Goal: Complete application form

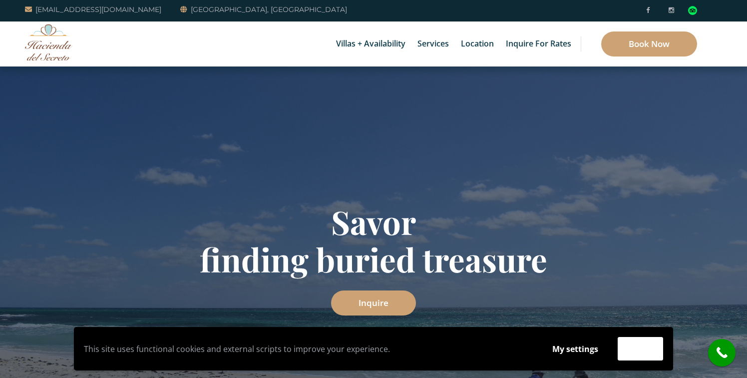
scroll to position [12, 0]
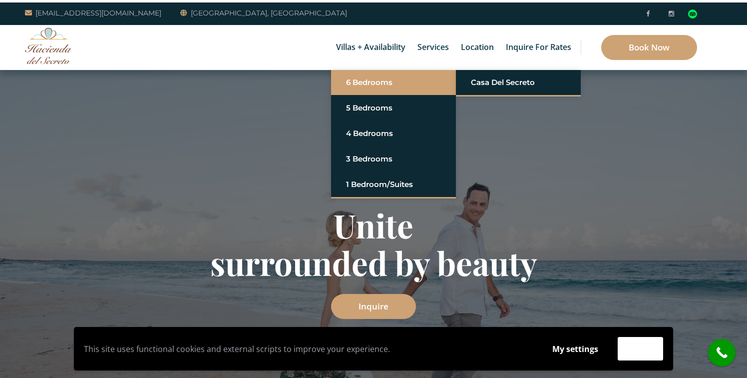
click at [389, 80] on link "6 Bedrooms" at bounding box center [393, 82] width 95 height 18
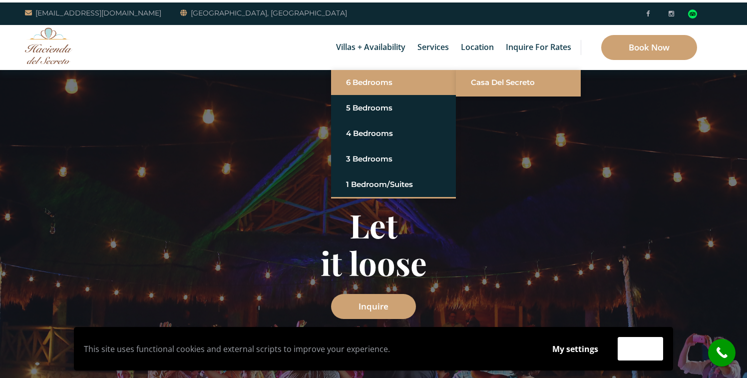
click at [481, 80] on link "Casa del Secreto" at bounding box center [518, 82] width 95 height 18
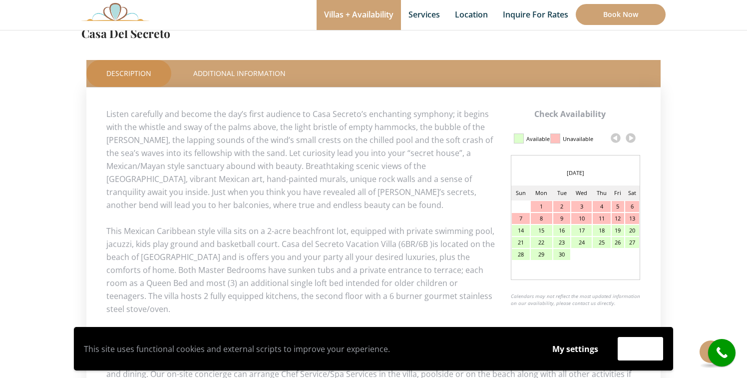
scroll to position [428, 0]
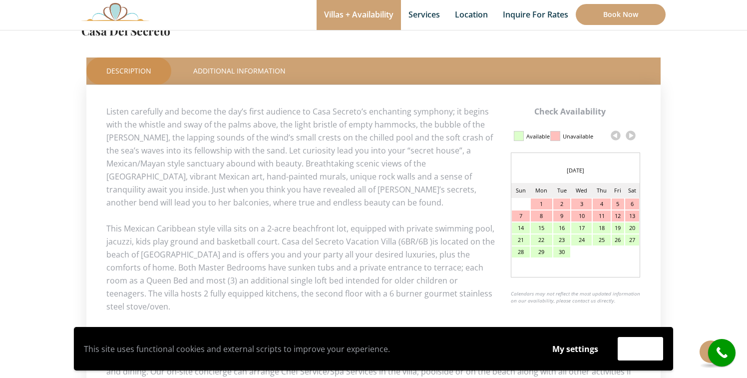
click at [633, 135] on link at bounding box center [630, 135] width 15 height 15
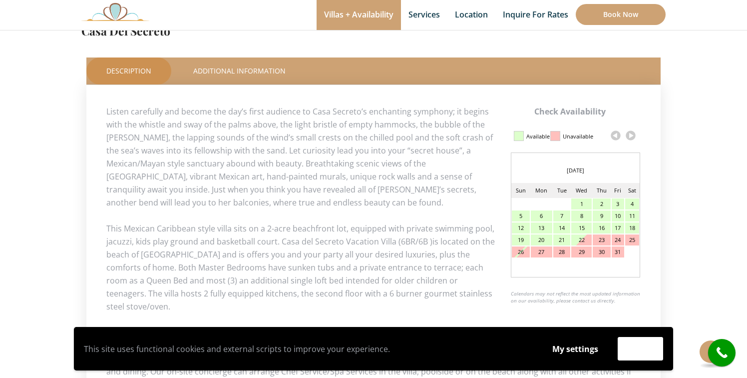
click at [633, 135] on link at bounding box center [630, 135] width 15 height 15
click at [616, 215] on div "7" at bounding box center [618, 215] width 12 height 11
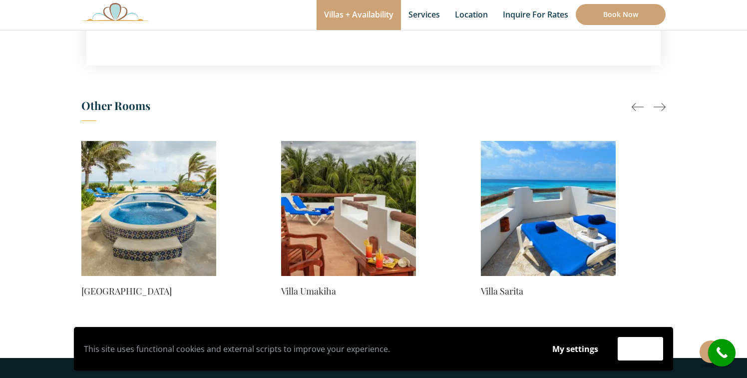
scroll to position [0, 0]
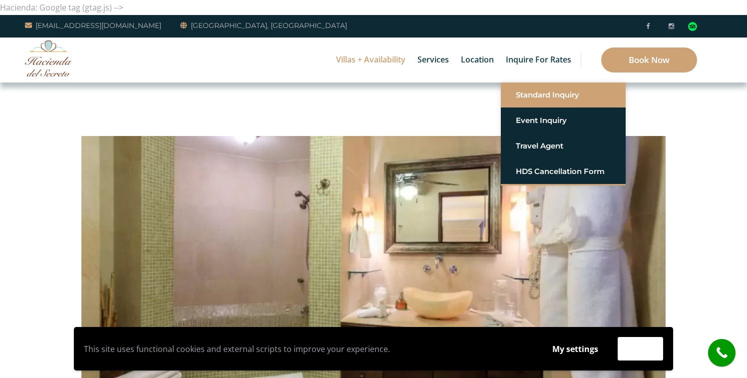
click at [523, 92] on link "Standard Inquiry" at bounding box center [563, 95] width 95 height 18
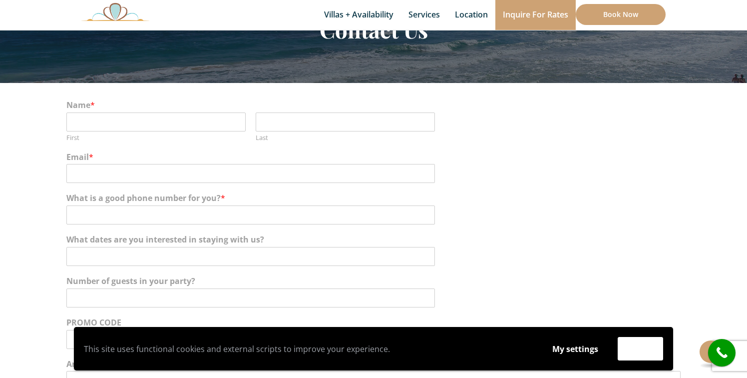
scroll to position [110, 0]
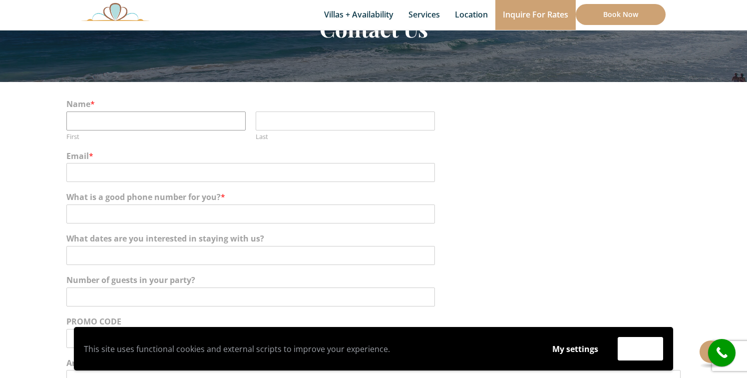
click at [113, 120] on input "First" at bounding box center [155, 120] width 179 height 19
type input "Gretchen"
type input "Morgenson"
type input "grmorg@hotmail.com"
type input "9178735521"
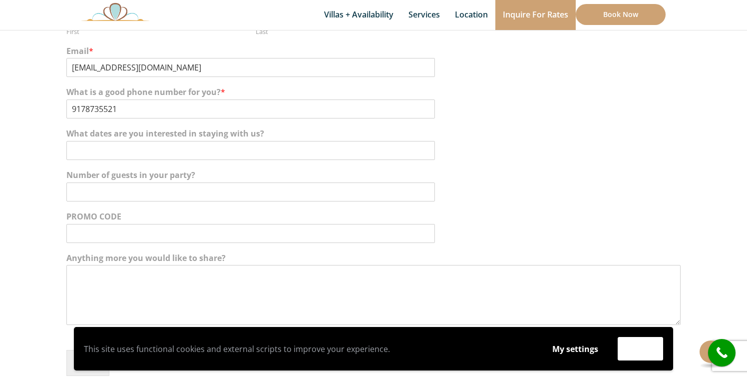
scroll to position [230, 0]
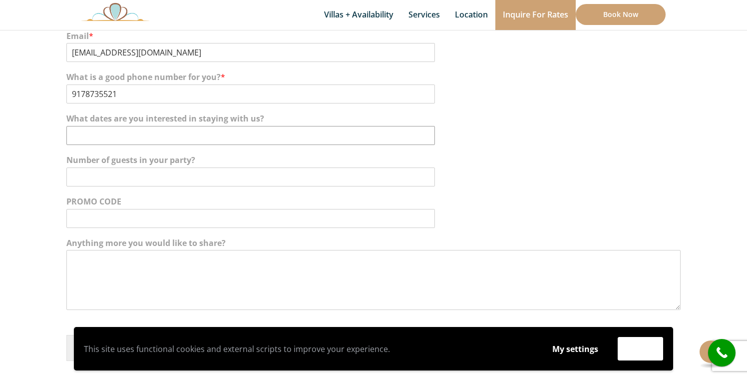
click at [106, 135] on input "What dates are you interested in staying with us?" at bounding box center [250, 135] width 369 height 19
type input "Nov. 7 to 11th"
click at [119, 178] on input "Number of guests in your party?" at bounding box center [250, 176] width 369 height 19
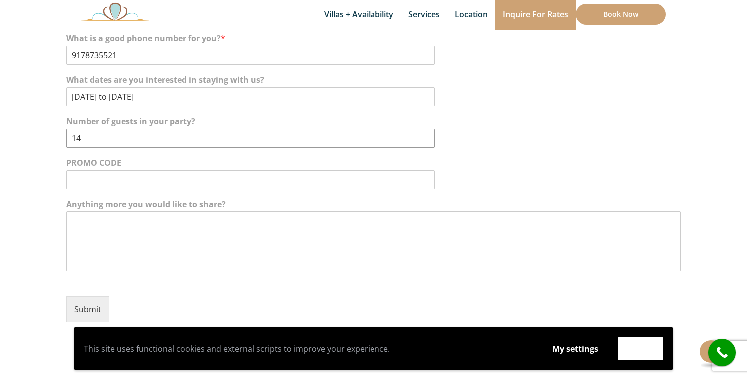
scroll to position [284, 0]
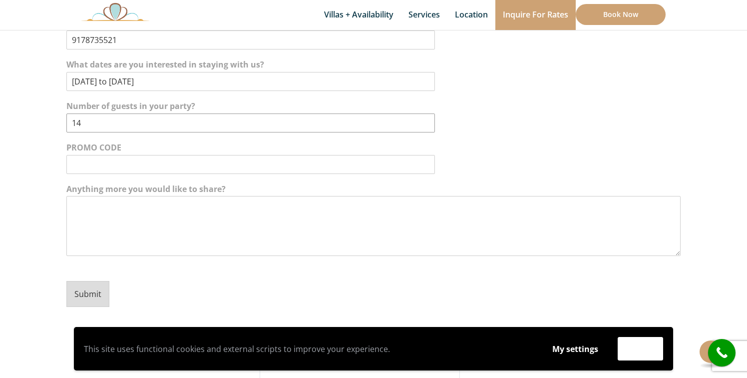
type input "14"
click at [100, 297] on button "Submit" at bounding box center [87, 294] width 43 height 26
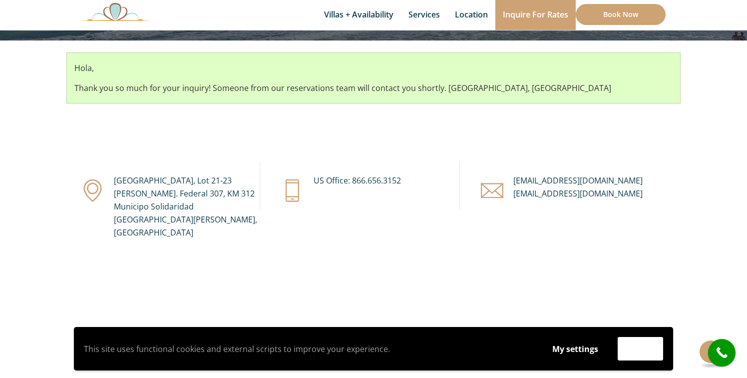
scroll to position [154, 0]
